Goal: Check status

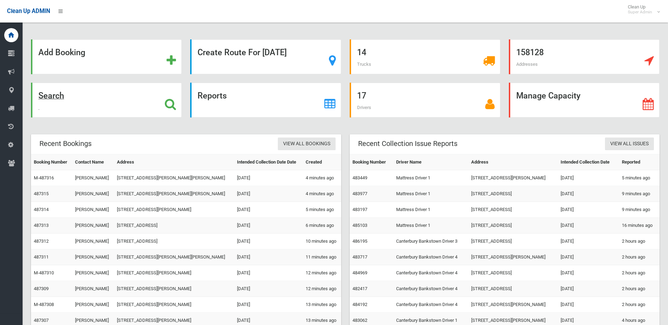
click at [123, 97] on div "Search" at bounding box center [106, 100] width 151 height 35
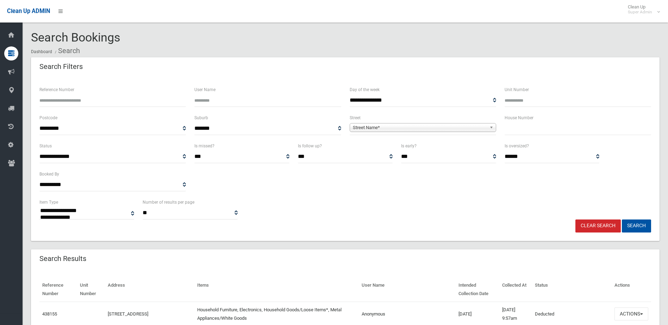
select select
click at [105, 96] on input "Reference Number" at bounding box center [112, 100] width 146 height 13
type input "******"
click at [622, 220] on button "Search" at bounding box center [636, 226] width 29 height 13
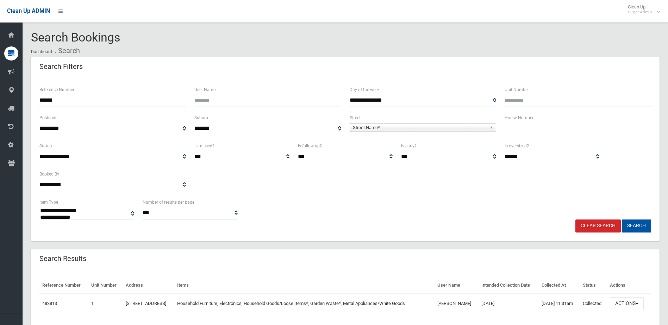
select select
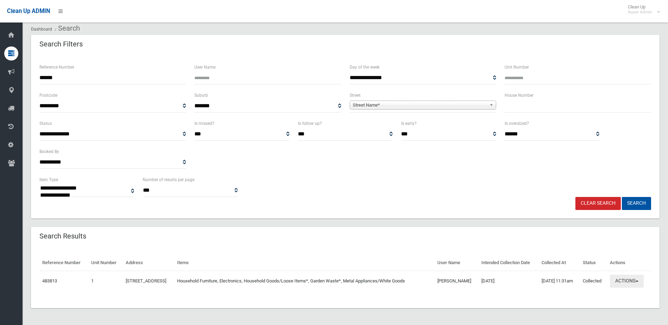
click at [638, 282] on span "button" at bounding box center [637, 281] width 3 height 1
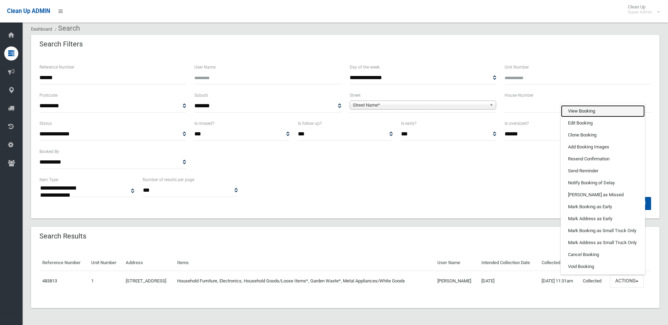
click at [603, 111] on link "View Booking" at bounding box center [603, 111] width 84 height 12
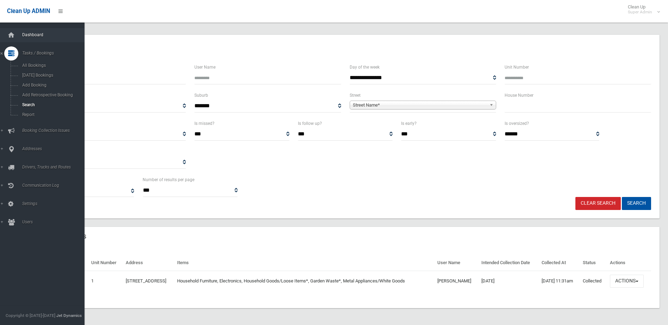
click at [42, 37] on link "Dashboard" at bounding box center [45, 35] width 90 height 14
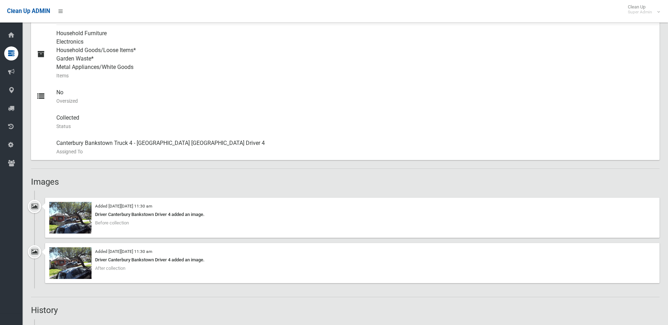
scroll to position [387, 0]
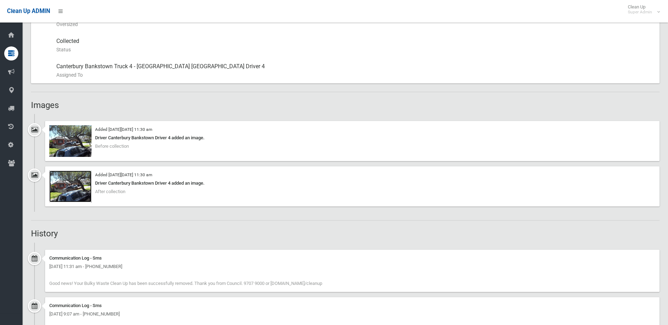
click at [55, 179] on img at bounding box center [70, 187] width 42 height 32
click at [80, 158] on div "Added on Mon 22nd September, 2025 at 11:30 am Driver Canterbury Bankstown Drive…" at bounding box center [352, 141] width 614 height 40
click at [83, 155] on img at bounding box center [70, 141] width 42 height 32
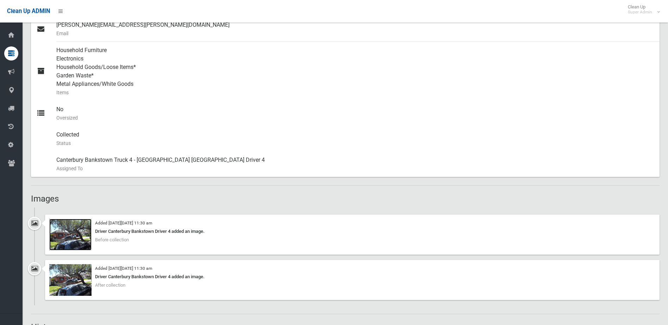
scroll to position [386, 0]
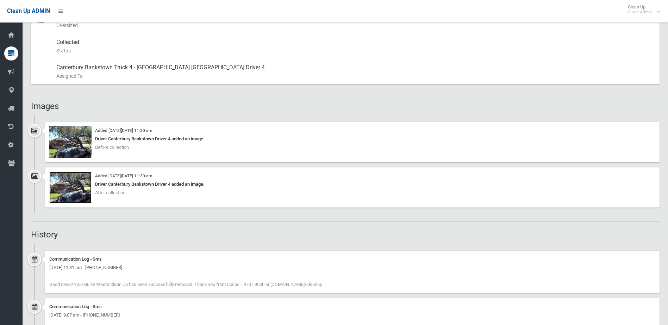
click at [83, 182] on img at bounding box center [70, 188] width 42 height 32
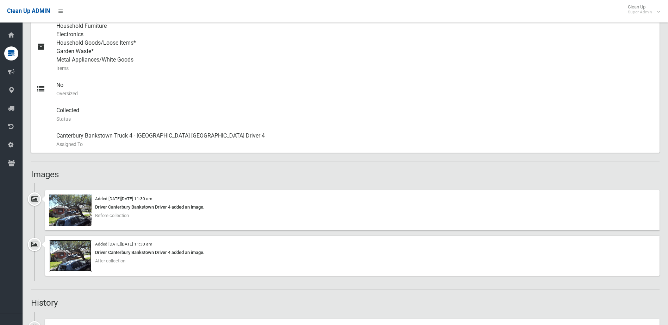
scroll to position [316, 0]
